Goal: Task Accomplishment & Management: Manage account settings

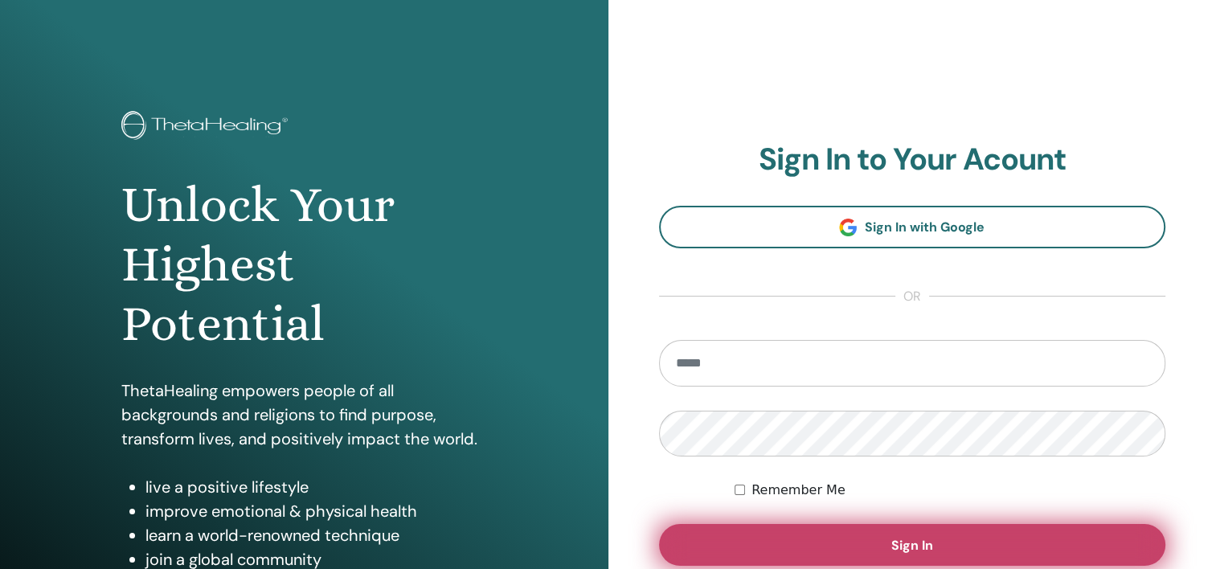
type input "**********"
click at [807, 543] on button "Sign In" at bounding box center [912, 545] width 507 height 42
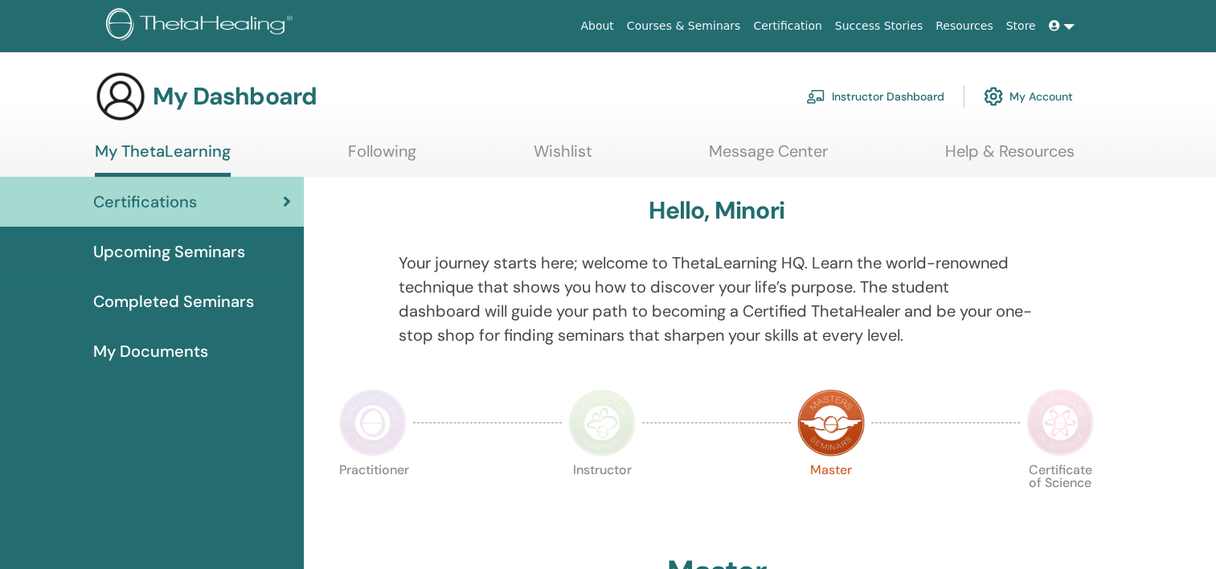
click at [850, 95] on link "Instructor Dashboard" at bounding box center [875, 96] width 138 height 35
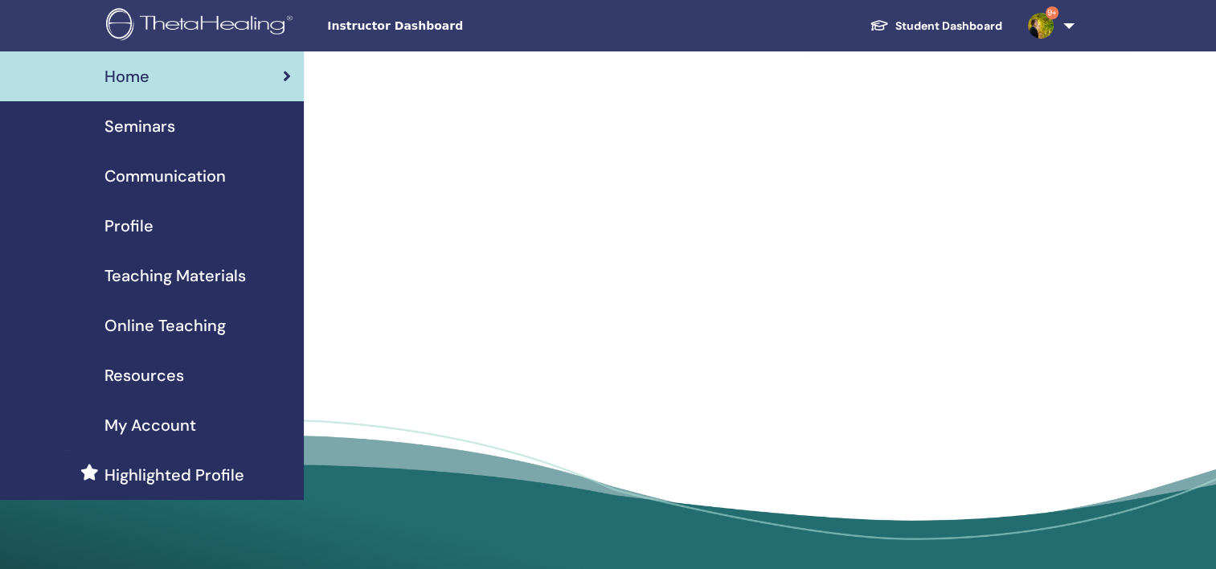
click at [174, 135] on span "Seminars" at bounding box center [139, 126] width 71 height 24
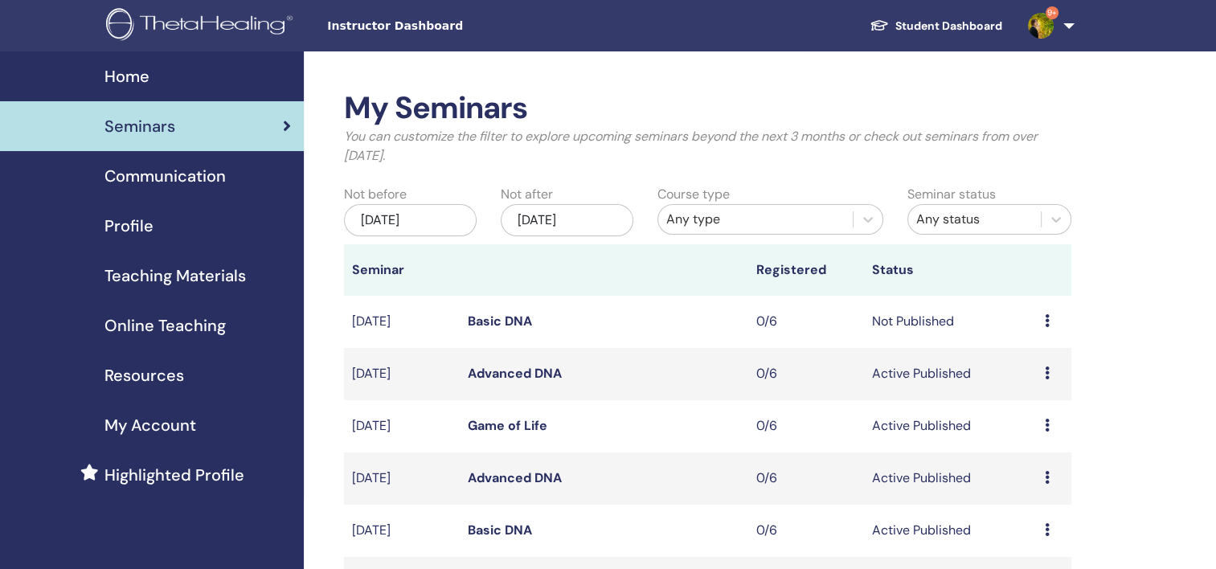
scroll to position [241, 0]
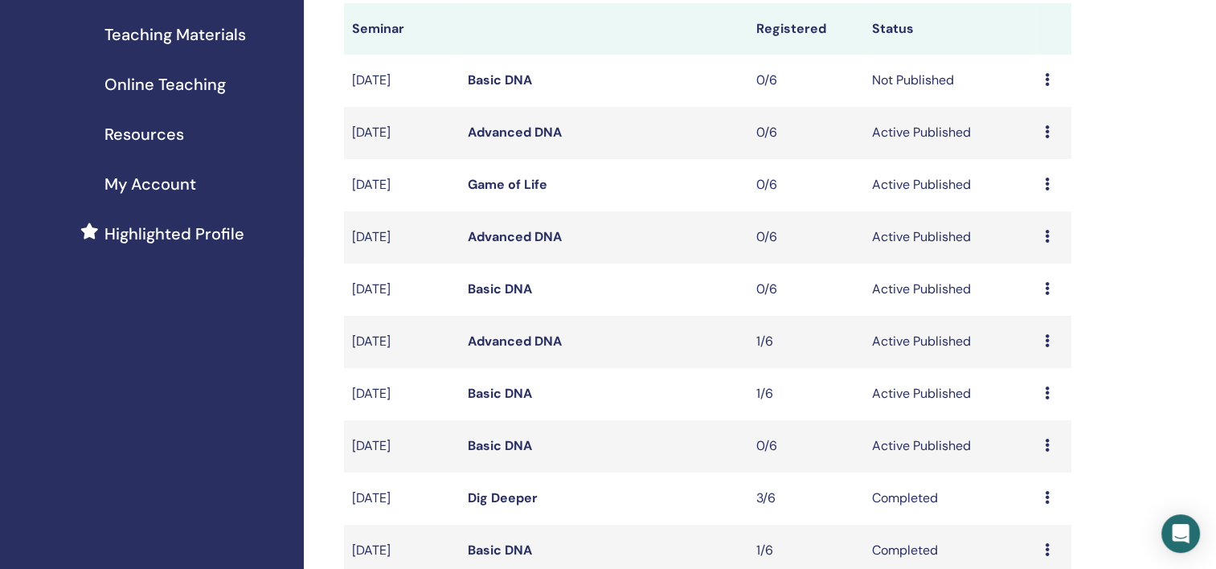
click at [466, 392] on td "Basic DNA" at bounding box center [604, 394] width 288 height 52
click at [403, 399] on td "Sep/15, 2025" at bounding box center [402, 394] width 116 height 52
click at [505, 387] on link "Basic DNA" at bounding box center [500, 393] width 64 height 17
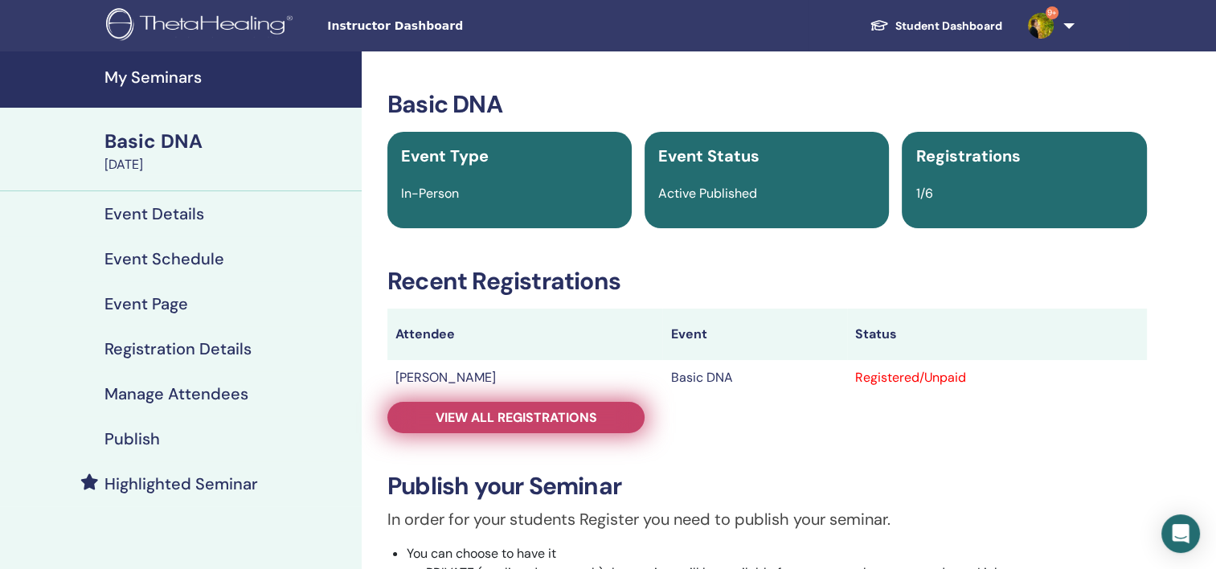
click at [587, 406] on link "View all registrations" at bounding box center [515, 417] width 257 height 31
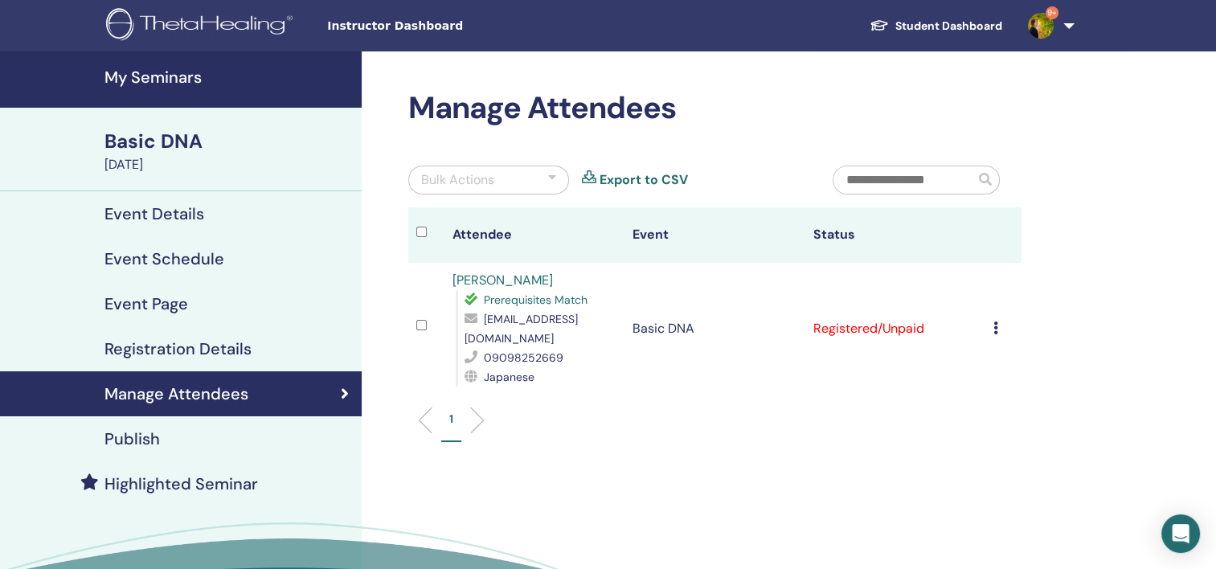
click at [989, 329] on td "Cancel Registration Do not auto-certify Mark as Paid Mark as Unpaid Mark as Abs…" at bounding box center [1003, 329] width 36 height 132
click at [993, 328] on icon at bounding box center [995, 327] width 5 height 13
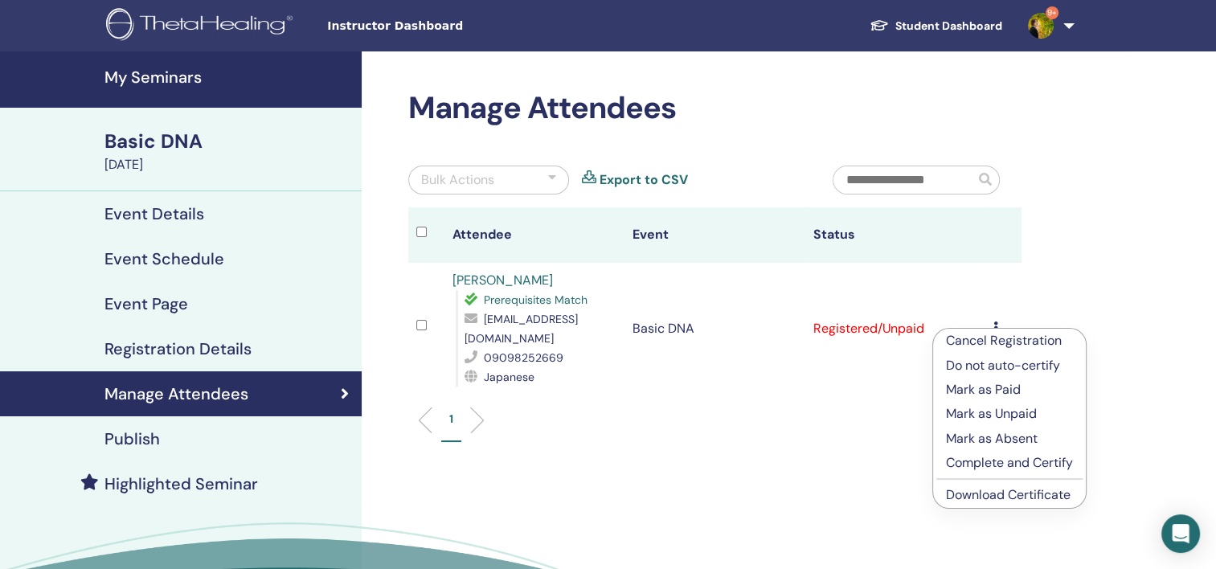
click at [996, 389] on p "Mark as Paid" at bounding box center [1009, 389] width 127 height 19
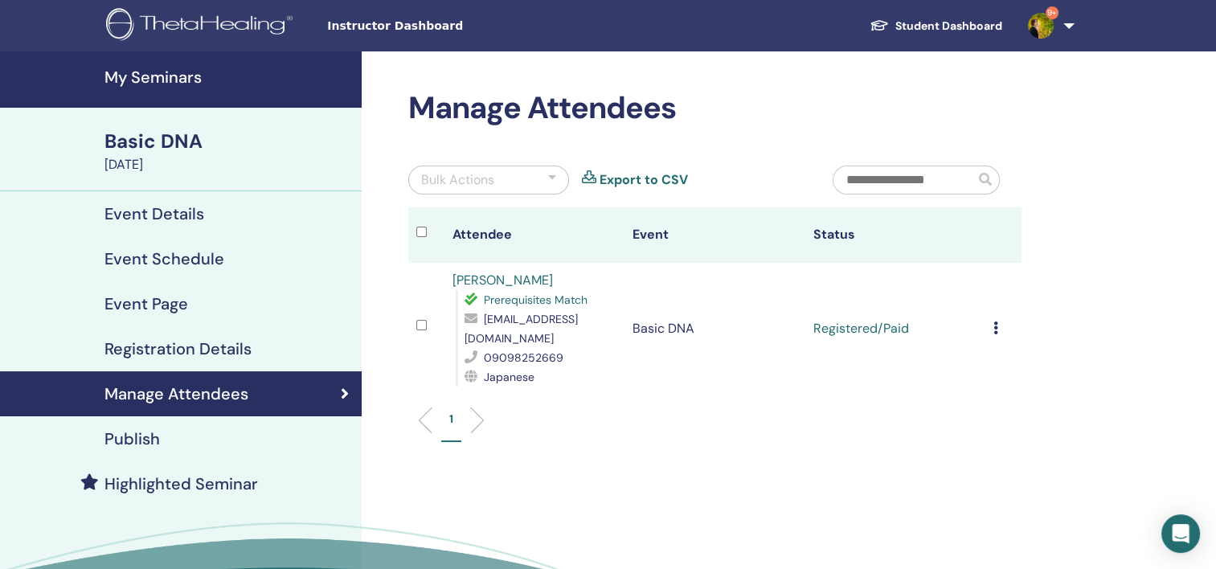
click at [977, 333] on td "Registered/Paid" at bounding box center [894, 329] width 180 height 132
click at [987, 328] on td "Cancel Registration Do not auto-certify Mark as Paid Mark as Unpaid Mark as Abs…" at bounding box center [1003, 329] width 36 height 132
click at [998, 326] on div "Cancel Registration Do not auto-certify Mark as Paid Mark as Unpaid Mark as Abs…" at bounding box center [1003, 328] width 20 height 19
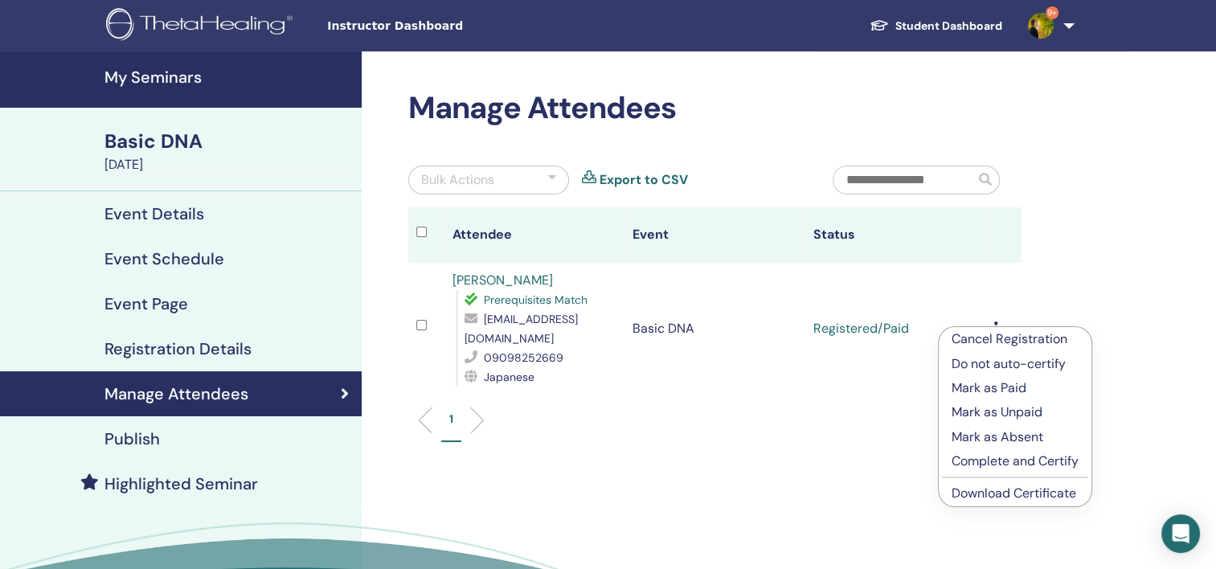
click at [978, 490] on link "Download Certificate" at bounding box center [1013, 493] width 125 height 17
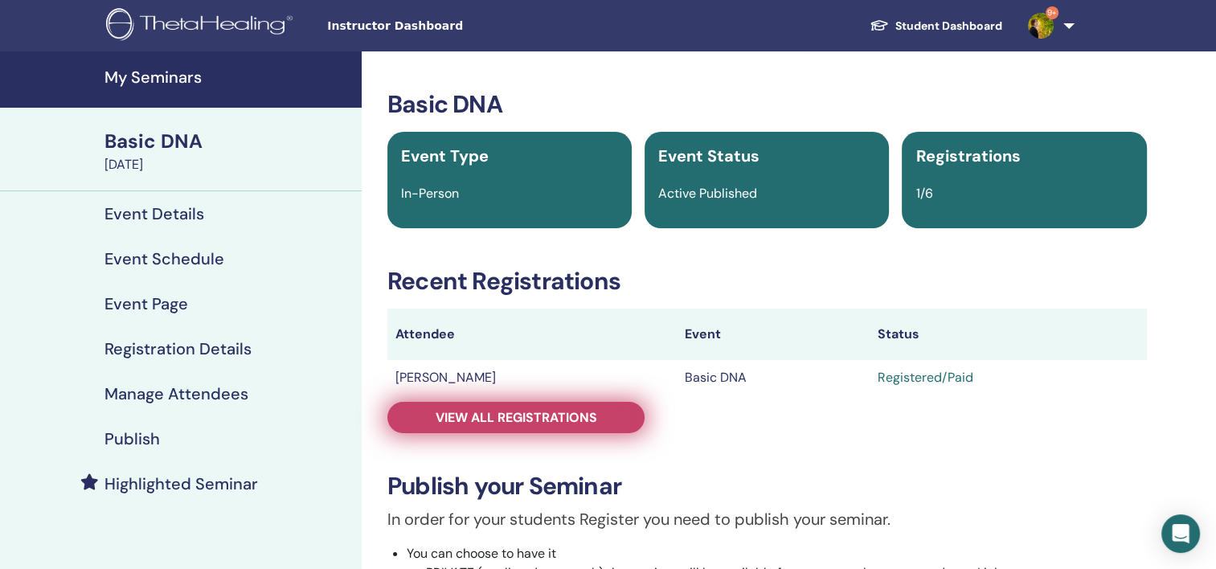
click at [620, 417] on link "View all registrations" at bounding box center [515, 417] width 257 height 31
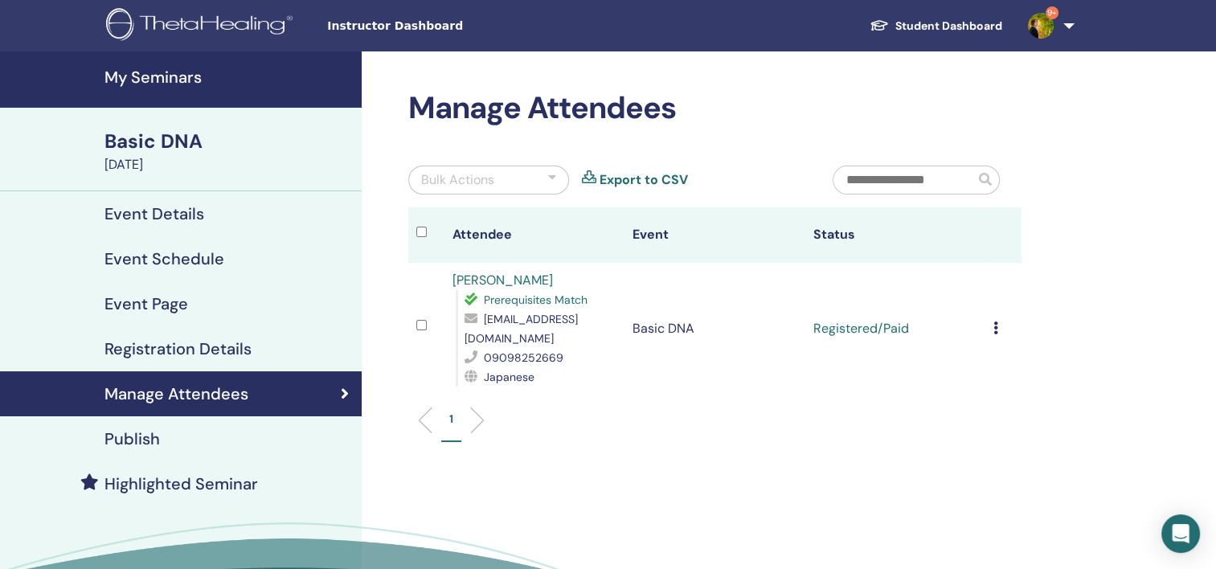
click at [969, 341] on td "Registered/Paid" at bounding box center [894, 329] width 180 height 132
click at [1022, 334] on div "Manage Attendees Bulk Actions Export to CSV Attendee Event Status Michiyo Takah…" at bounding box center [715, 274] width 632 height 368
click at [1005, 333] on div "Cancel Registration Do not auto-certify Mark as Paid Mark as Unpaid Mark as Abs…" at bounding box center [1003, 328] width 20 height 19
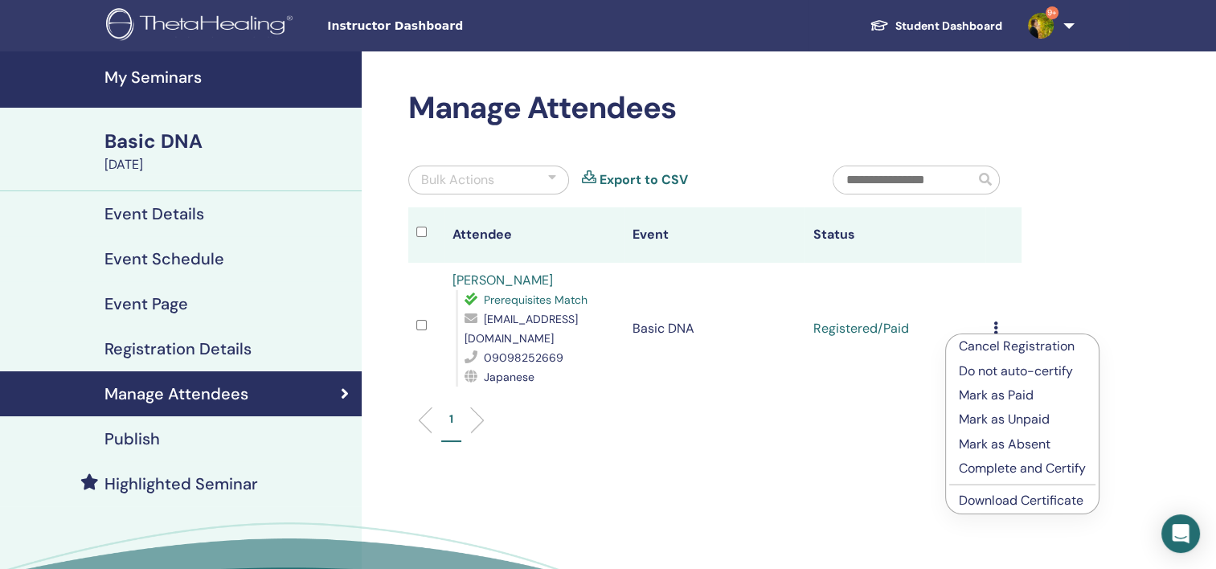
click at [998, 333] on div "Cancel Registration Do not auto-certify Mark as Paid Mark as Unpaid Mark as Abs…" at bounding box center [1022, 423] width 154 height 181
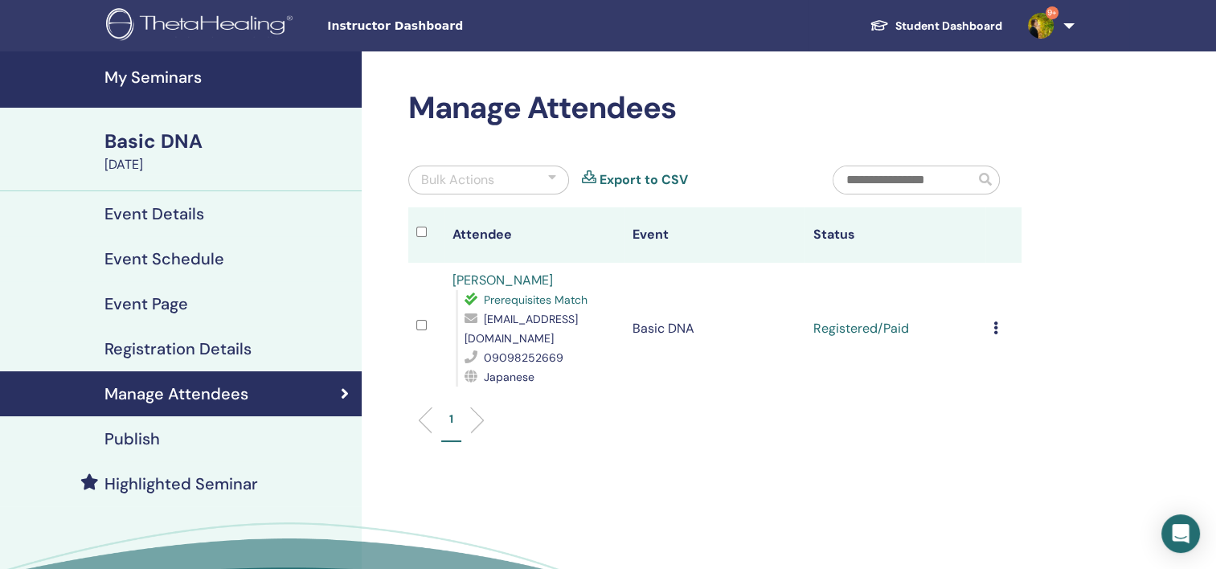
click at [998, 333] on div "Cancel Registration Do not auto-certify Mark as Paid Mark as Unpaid Mark as Abs…" at bounding box center [1003, 328] width 20 height 19
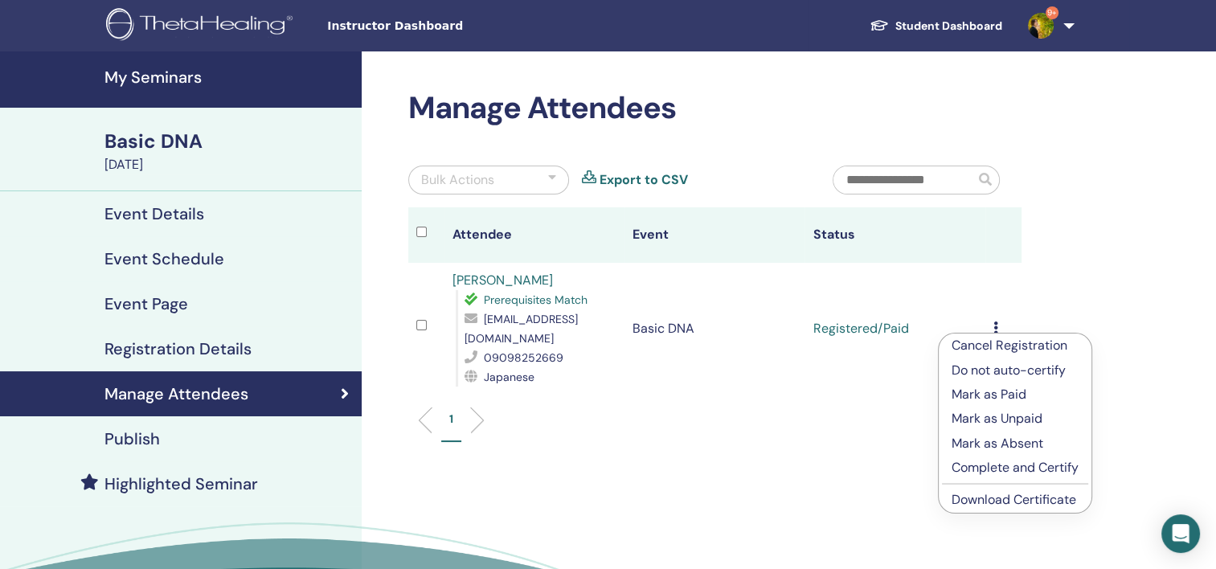
click at [992, 472] on p "Complete and Certify" at bounding box center [1014, 467] width 127 height 19
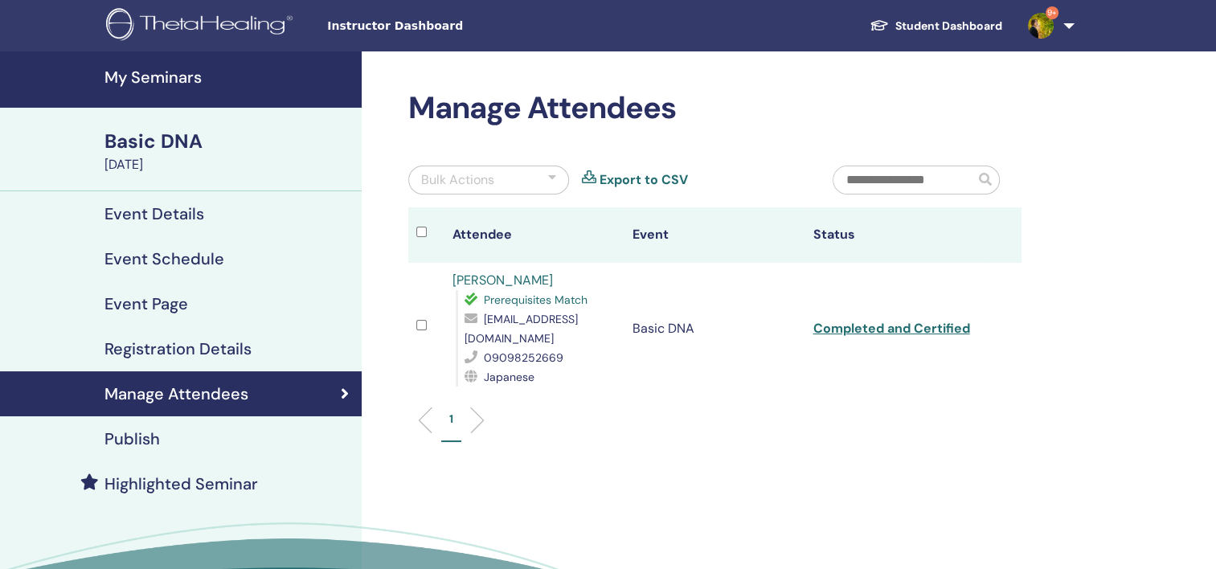
click at [861, 489] on div "Manage Attendees Bulk Actions Export to CSV Attendee Event Status [PERSON_NAME]…" at bounding box center [767, 367] width 811 height 632
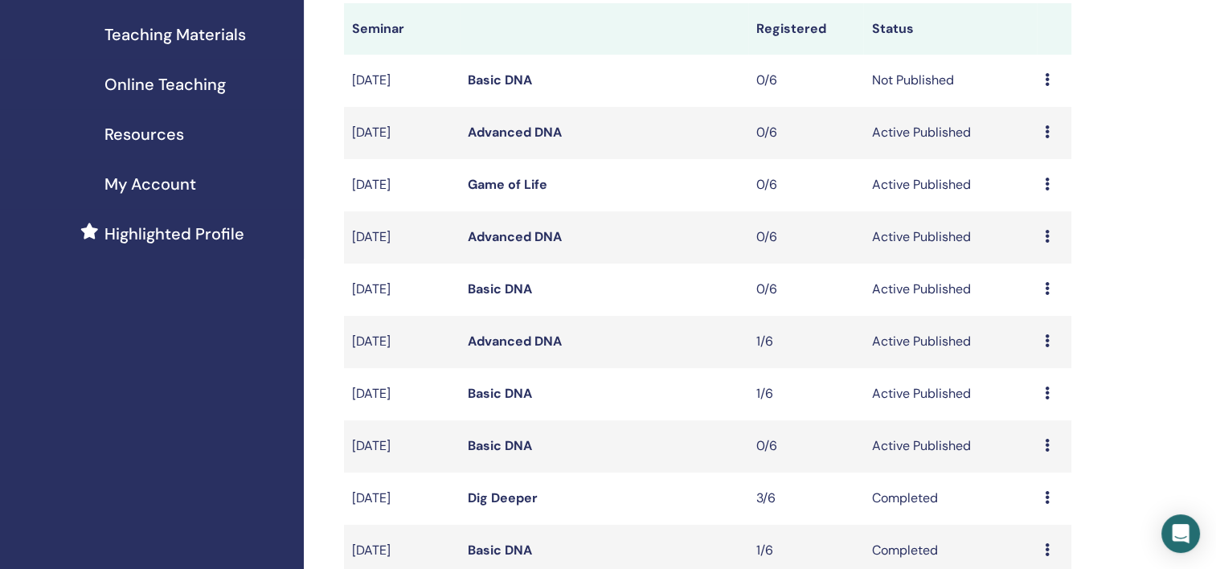
scroll to position [402, 0]
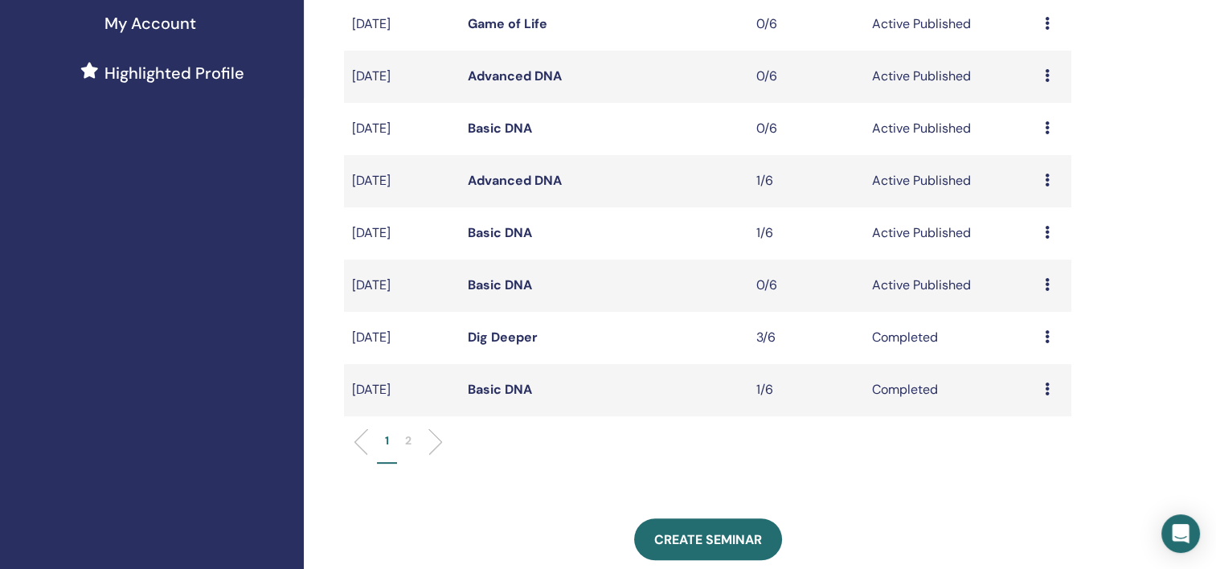
click at [482, 185] on link "Advanced DNA" at bounding box center [515, 180] width 94 height 17
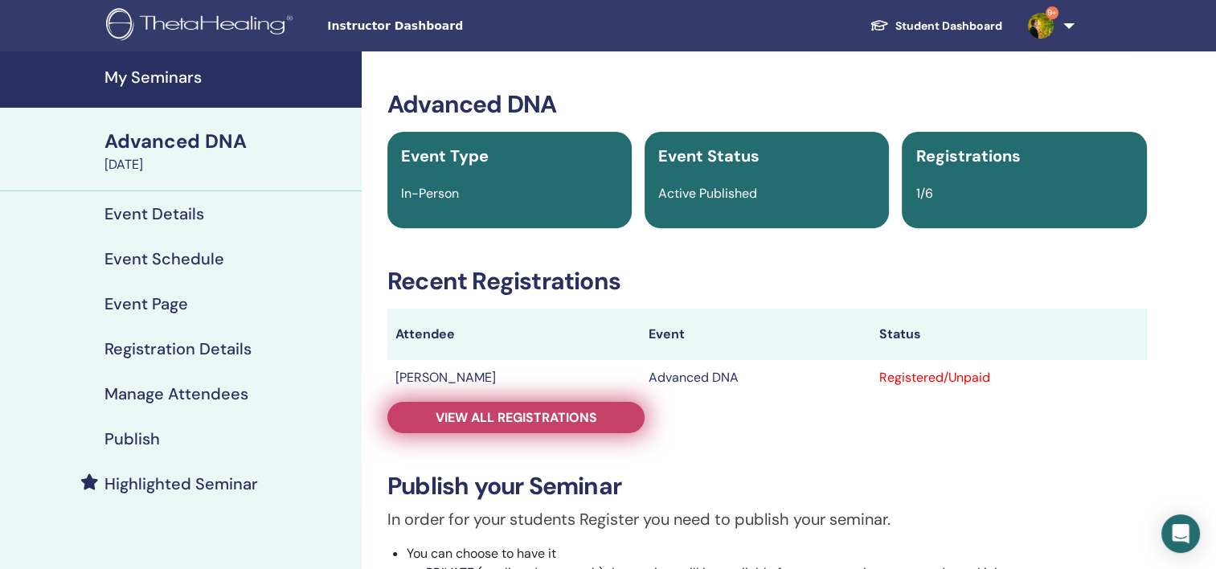
click at [522, 419] on span "View all registrations" at bounding box center [516, 417] width 162 height 17
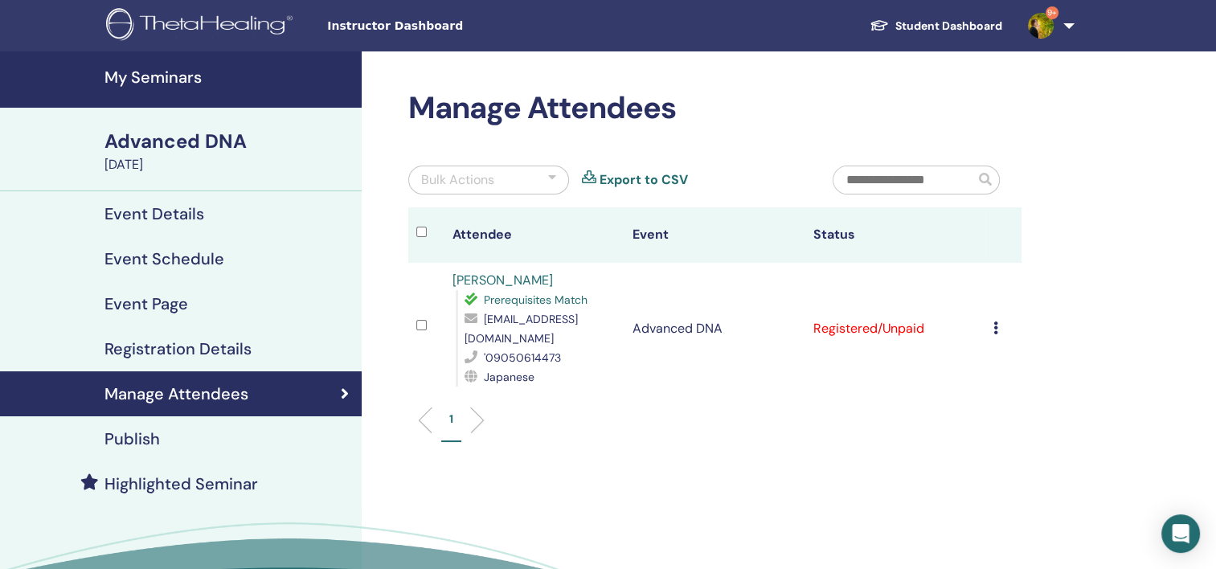
click at [993, 325] on icon at bounding box center [995, 327] width 5 height 13
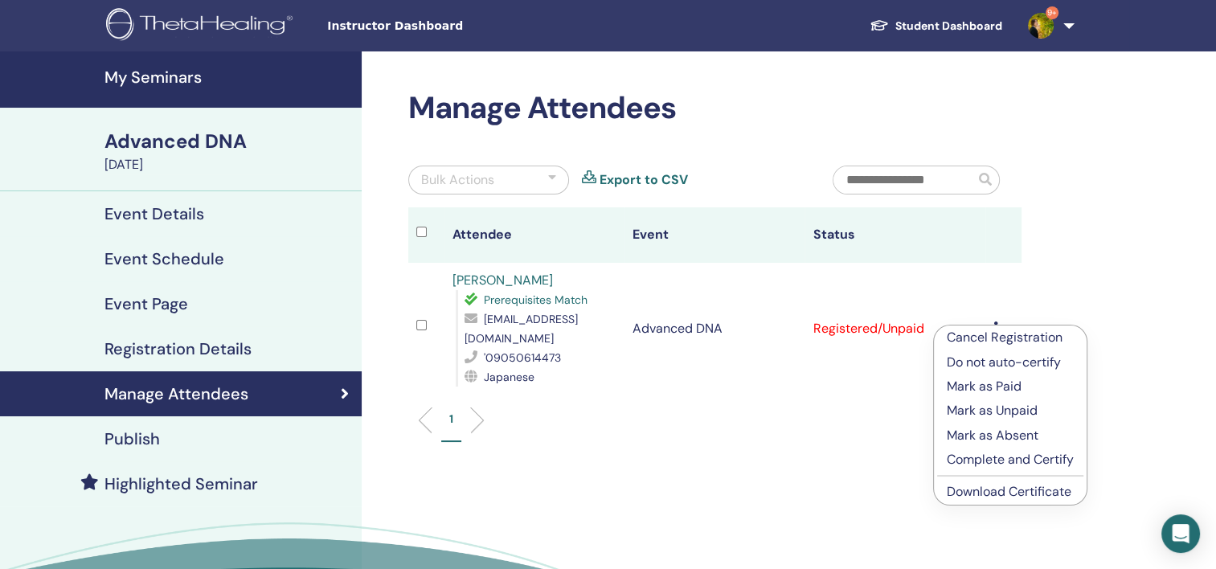
click at [990, 382] on p "Mark as Paid" at bounding box center [1010, 386] width 127 height 19
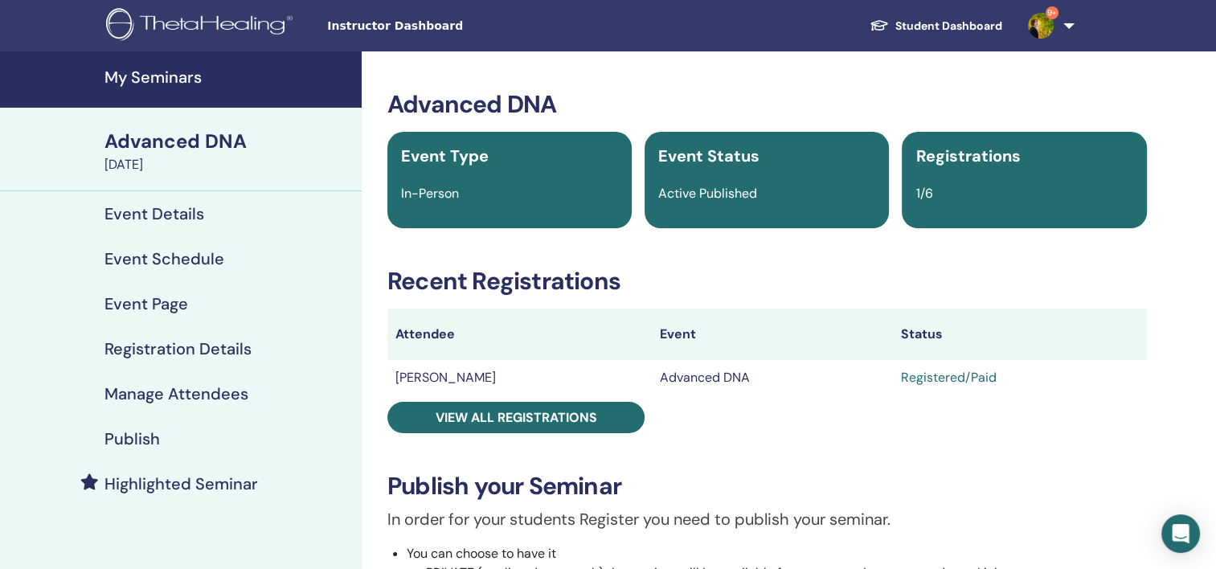
drag, startPoint x: 970, startPoint y: 260, endPoint x: 967, endPoint y: 251, distance: 9.4
click at [970, 260] on div "Advanced DNA Event Type In-Person Event Status Active Published Registrations 1…" at bounding box center [766, 543] width 791 height 906
click at [1052, 96] on h3 "Advanced DNA" at bounding box center [766, 104] width 759 height 29
